Goal: Navigation & Orientation: Find specific page/section

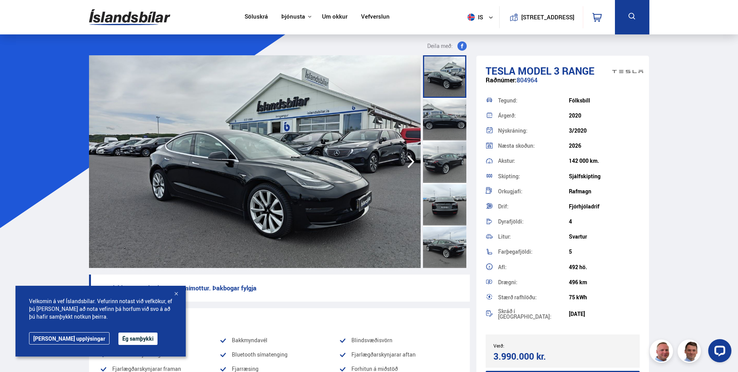
click at [175, 296] on div at bounding box center [176, 295] width 8 height 8
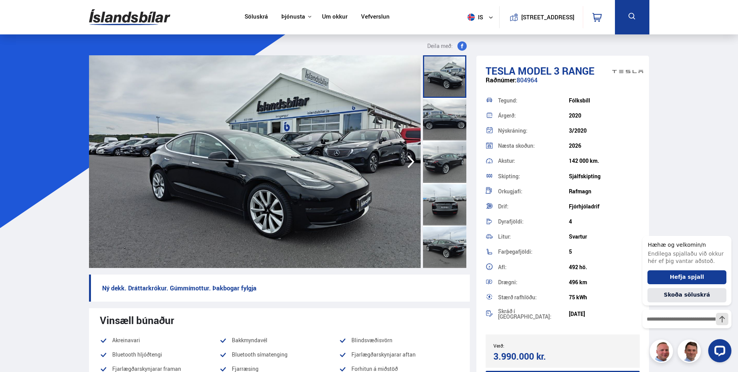
drag, startPoint x: 129, startPoint y: 12, endPoint x: 140, endPoint y: 11, distance: 10.9
click at [129, 12] on img at bounding box center [129, 17] width 81 height 25
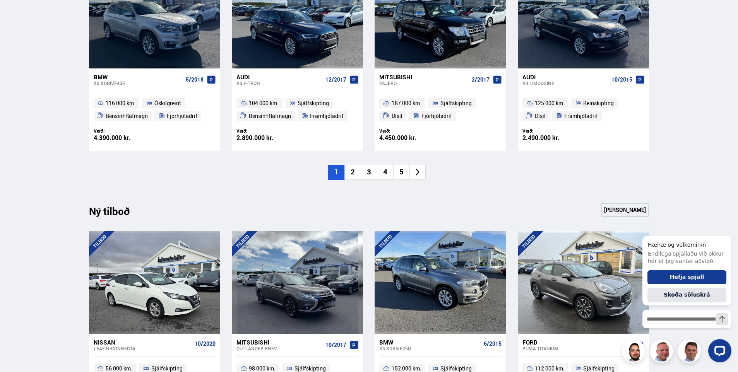
scroll to position [619, 0]
click at [358, 176] on li "2" at bounding box center [352, 172] width 16 height 15
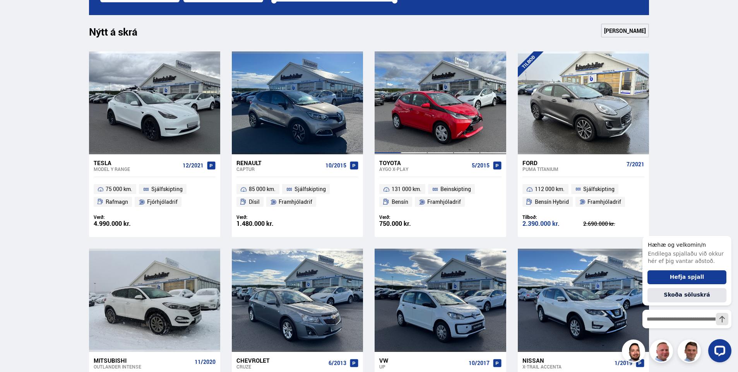
scroll to position [464, 0]
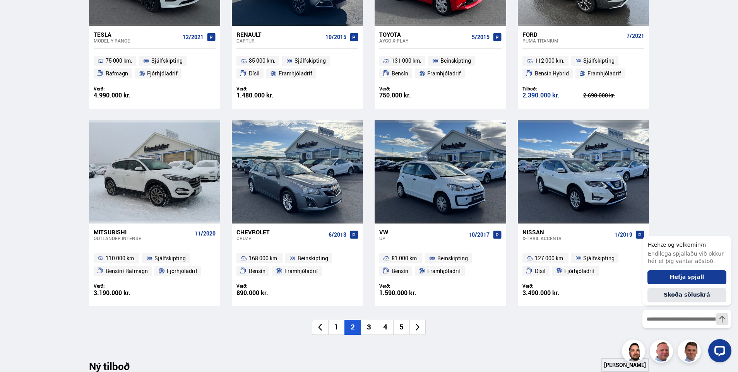
click at [371, 329] on li "3" at bounding box center [369, 327] width 16 height 15
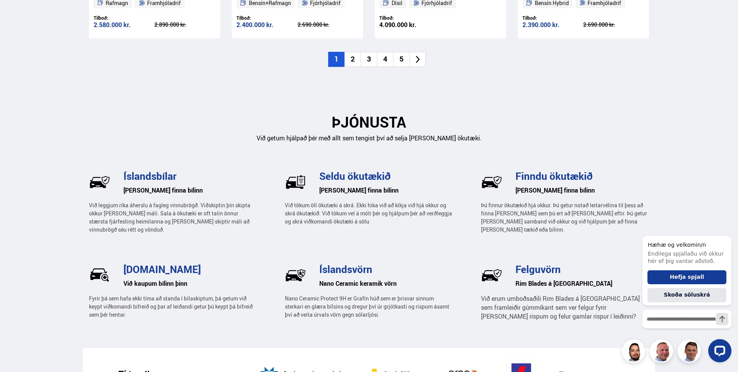
scroll to position [1183, 0]
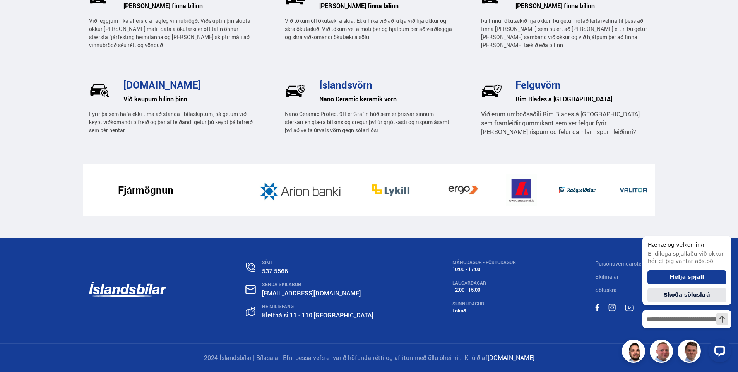
click at [659, 351] on div at bounding box center [686, 350] width 89 height 23
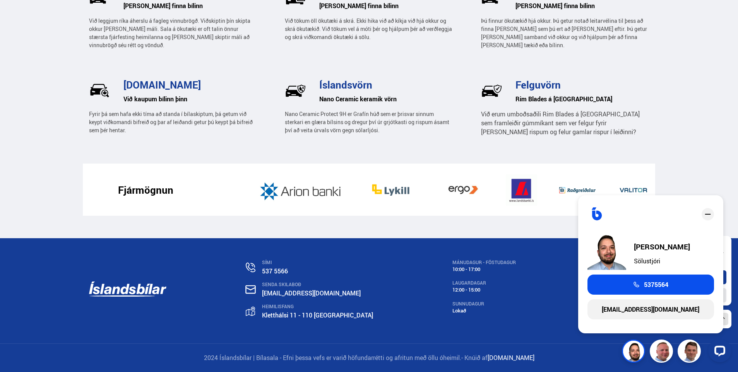
click at [658, 348] on div at bounding box center [686, 350] width 89 height 23
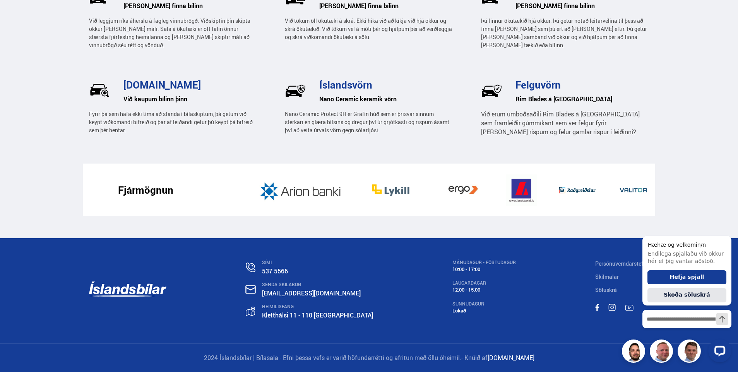
click at [685, 346] on div at bounding box center [686, 350] width 89 height 23
click at [660, 349] on div at bounding box center [686, 350] width 89 height 23
drag, startPoint x: 685, startPoint y: 346, endPoint x: 660, endPoint y: 349, distance: 25.3
click at [660, 349] on div at bounding box center [686, 350] width 89 height 23
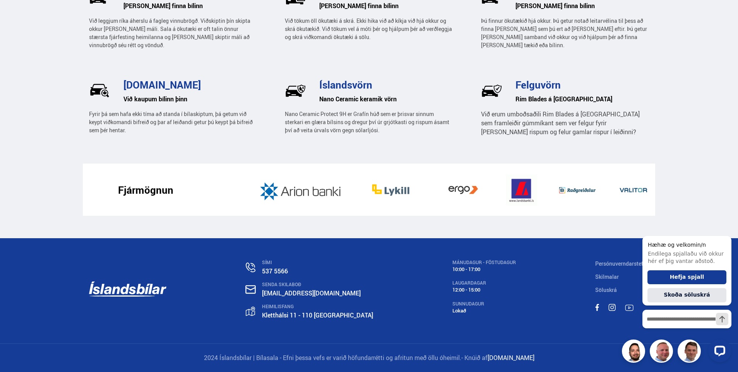
click at [658, 343] on div at bounding box center [686, 350] width 89 height 23
click at [681, 349] on div at bounding box center [686, 350] width 89 height 23
click at [645, 338] on div "Hæhæ og velkomin/n Endilega spjallaðu við okkur hér ef þig vantar aðstoð. Hefja…" at bounding box center [686, 282] width 89 height 114
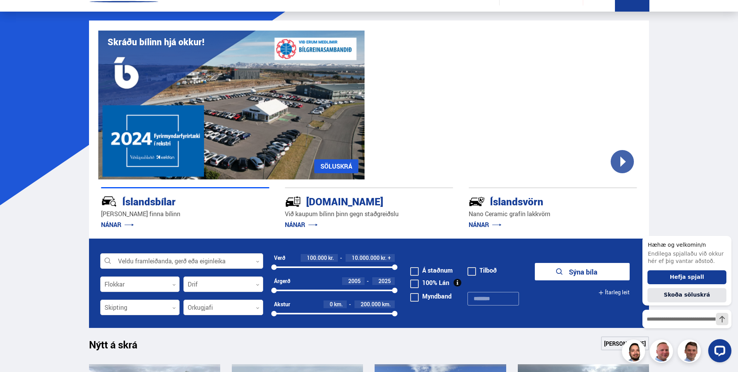
scroll to position [0, 0]
